Goal: Task Accomplishment & Management: Manage account settings

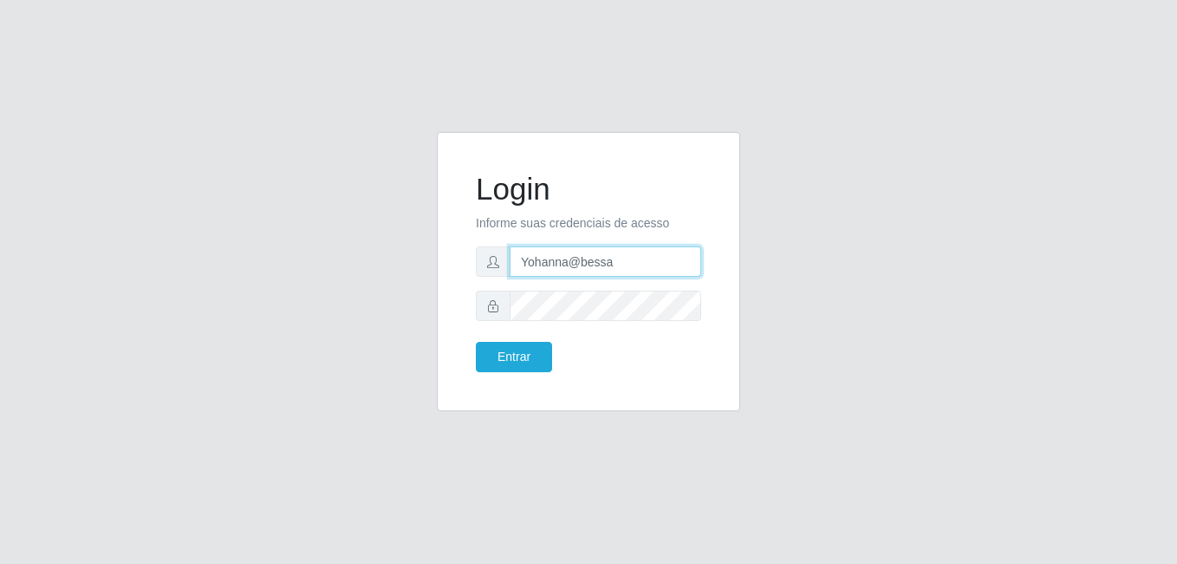
click at [598, 277] on form "Login Informe suas credenciais de acesso [PERSON_NAME] Entrar" at bounding box center [588, 271] width 225 height 201
type input "heloisa@bessa"
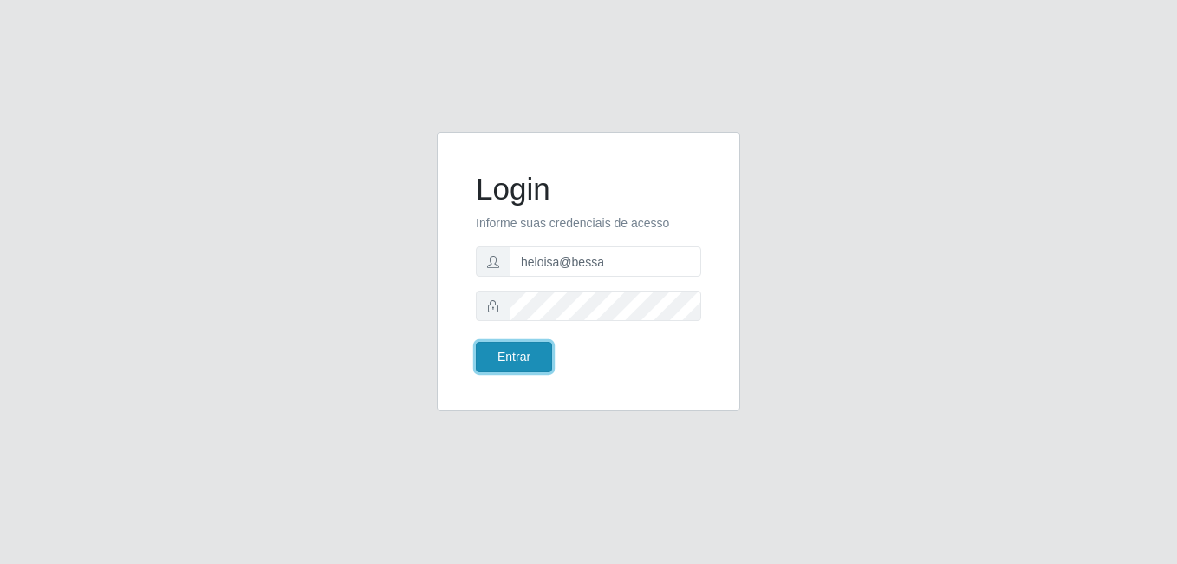
click at [519, 351] on button "Entrar" at bounding box center [514, 357] width 76 height 30
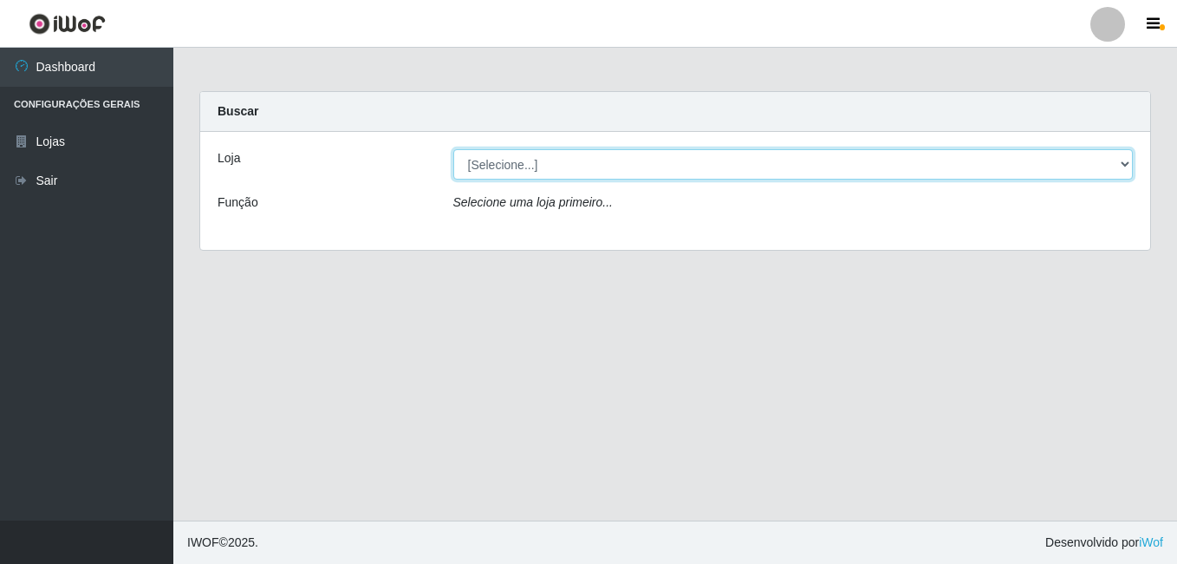
click at [727, 161] on select "[Selecione...] Bemais Supermercados - B9 Bessa" at bounding box center [793, 164] width 681 height 30
select select "410"
click at [453, 149] on select "[Selecione...] Bemais Supermercados - B9 Bessa" at bounding box center [793, 164] width 681 height 30
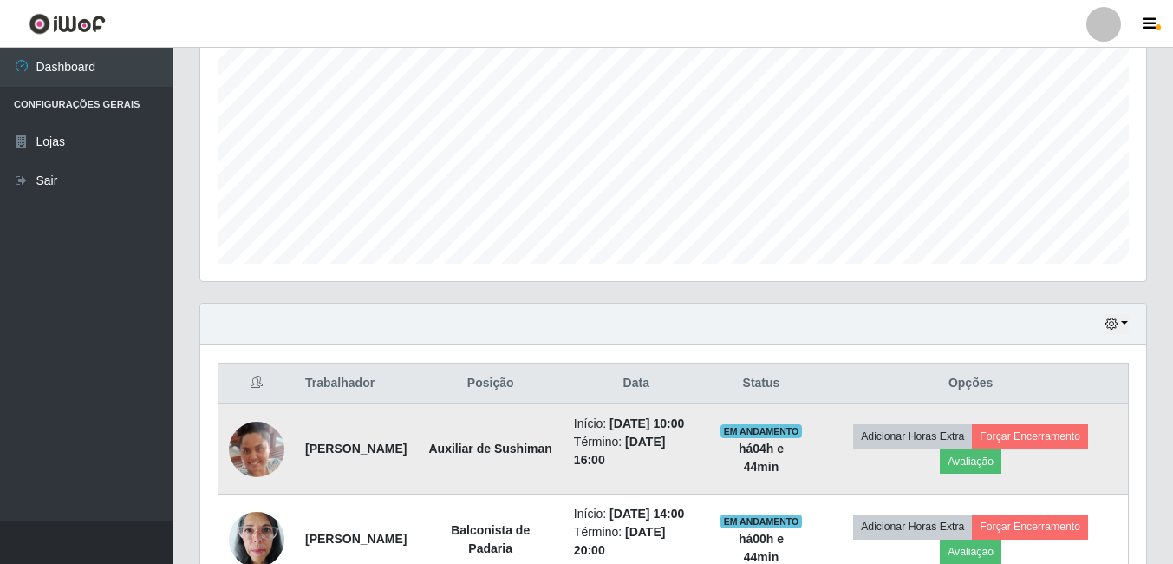
scroll to position [496, 0]
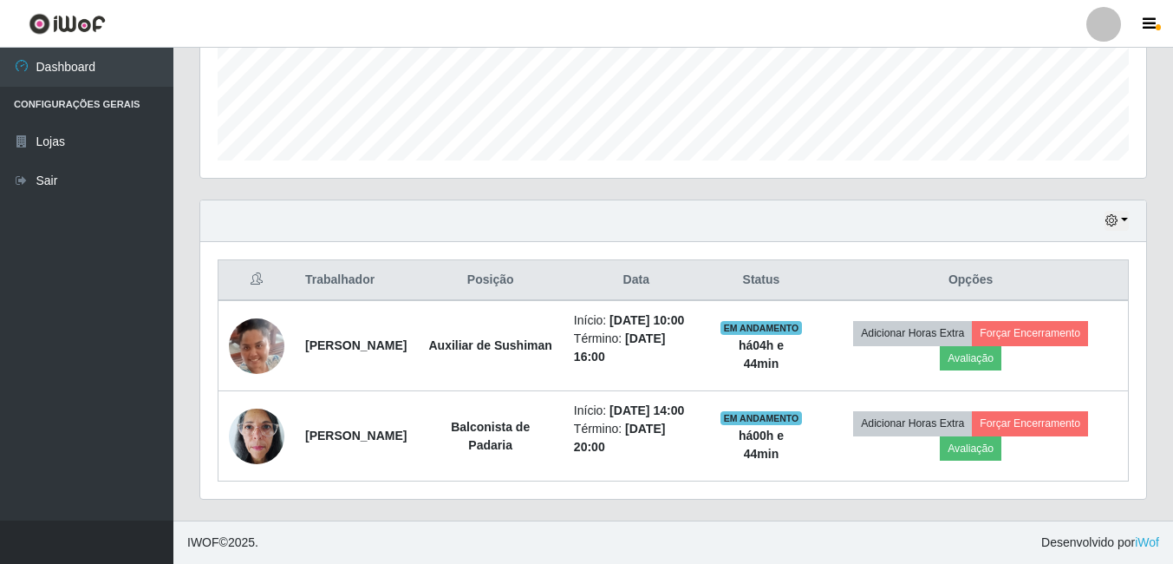
click at [749, 19] on header "Perfil Alterar Senha Sair" at bounding box center [586, 24] width 1173 height 48
